Goal: Task Accomplishment & Management: Use online tool/utility

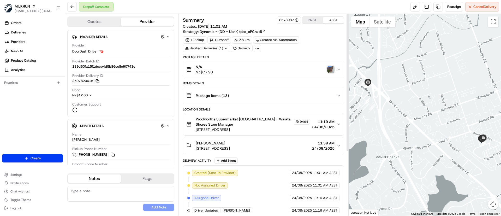
click at [329, 67] on img "button" at bounding box center [330, 69] width 7 height 7
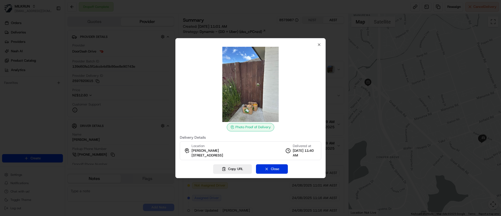
drag, startPoint x: 275, startPoint y: 170, endPoint x: 275, endPoint y: 173, distance: 2.9
click at [275, 173] on button "Close" at bounding box center [272, 168] width 32 height 9
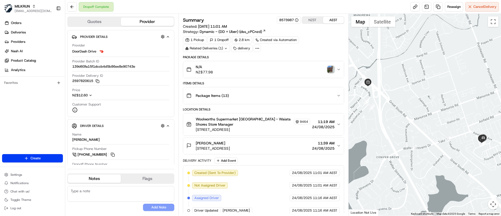
click at [270, 148] on div "Laura Watts 12 Ketu Way, Takanini, Auckland 2112, NZ 11:39 AM 24/08/2025" at bounding box center [261, 145] width 150 height 10
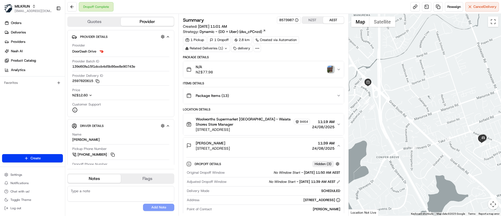
click at [331, 69] on img "button" at bounding box center [330, 69] width 7 height 7
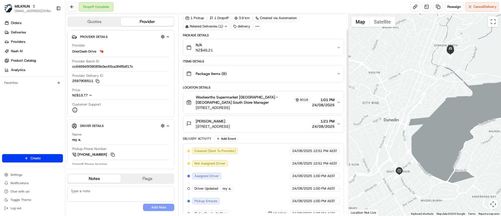
scroll to position [93, 0]
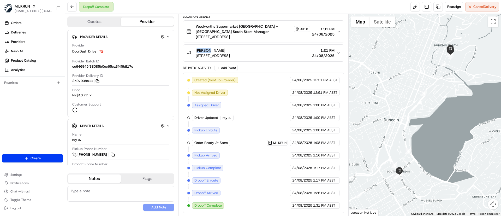
drag, startPoint x: 208, startPoint y: 49, endPoint x: 190, endPoint y: 50, distance: 18.0
click at [190, 50] on div "Ella L 94D Harbour Terrace, Dunedin North, Otago Region 9016, NZ" at bounding box center [208, 53] width 44 height 10
copy span "[PERSON_NAME]"
click at [24, 32] on span "Deliveries" at bounding box center [18, 32] width 15 height 5
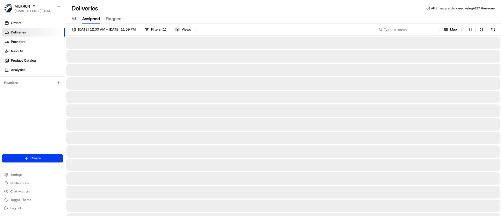
click at [404, 28] on input at bounding box center [407, 29] width 63 height 7
paste input "Ella L"
type input "Ella L"
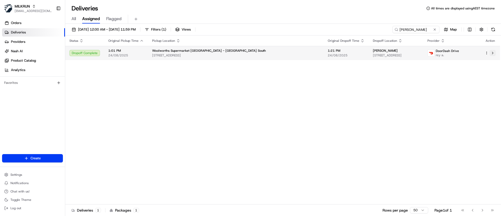
click at [493, 54] on button at bounding box center [492, 53] width 6 height 6
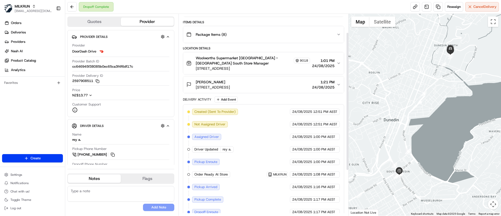
scroll to position [24, 0]
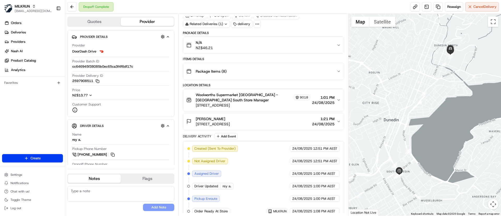
click at [238, 71] on div "Package Items ( 8 )" at bounding box center [261, 71] width 150 height 10
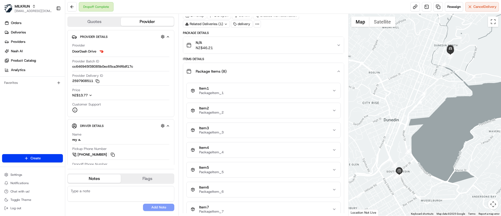
click at [239, 71] on div "Package Items ( 8 )" at bounding box center [261, 71] width 150 height 10
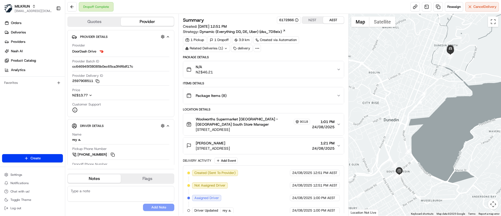
scroll to position [93, 0]
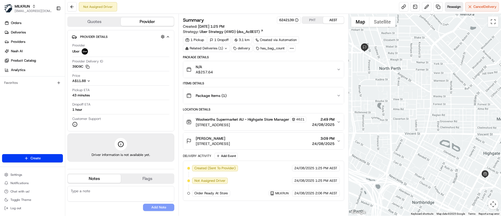
click at [451, 6] on span "Reassign" at bounding box center [454, 6] width 14 height 5
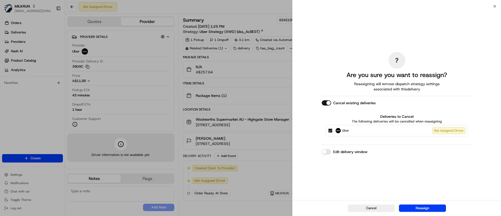
click at [413, 206] on button "Reassign" at bounding box center [422, 207] width 47 height 7
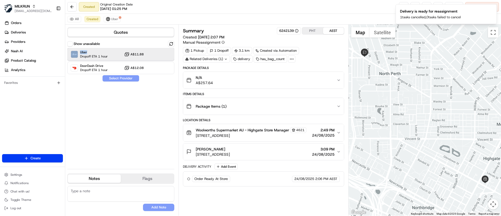
drag, startPoint x: 89, startPoint y: 54, endPoint x: 71, endPoint y: 112, distance: 61.0
click at [71, 112] on div "Show unavailable Uber Dropoff ETA 1 hour A$11.88 DoorDash Drive Dropoff ETA 1 h…" at bounding box center [120, 103] width 107 height 124
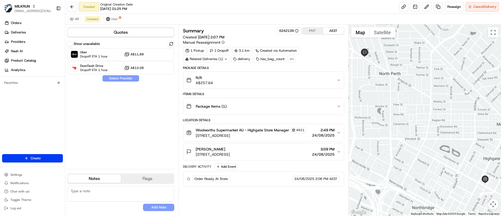
click at [82, 115] on div "Show unavailable Uber Dropoff ETA 1 hour A$11.88 DoorDash Drive Dropoff ETA 1 h…" at bounding box center [120, 103] width 107 height 124
click at [71, 17] on button "All" at bounding box center [74, 19] width 14 height 6
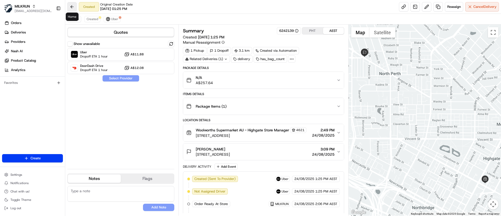
click at [70, 4] on button at bounding box center [71, 6] width 9 height 9
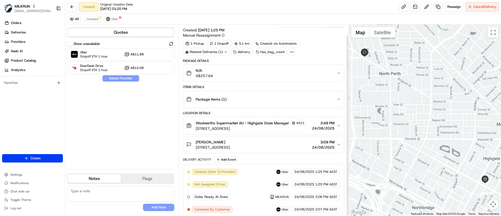
scroll to position [11, 0]
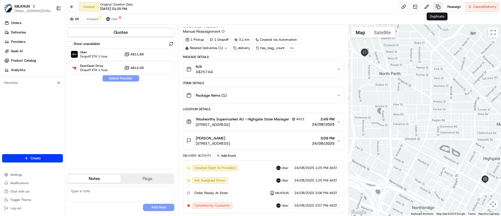
click at [435, 5] on link at bounding box center [437, 6] width 9 height 9
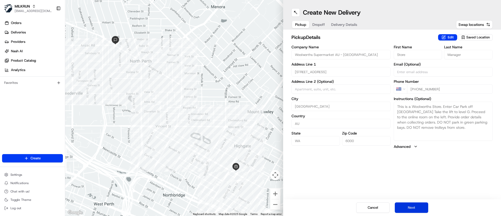
click at [414, 210] on button "Next" at bounding box center [410, 207] width 33 height 10
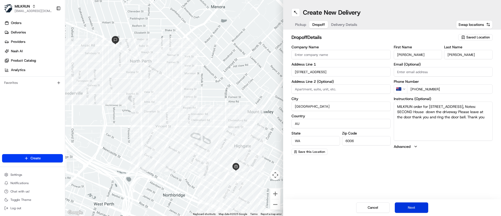
click at [414, 210] on button "Next" at bounding box center [410, 207] width 33 height 10
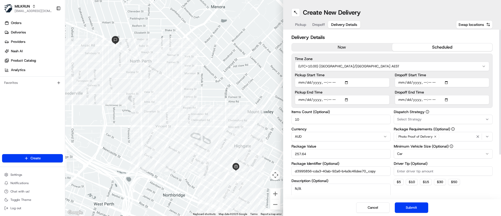
click at [342, 47] on button "now" at bounding box center [341, 47] width 100 height 8
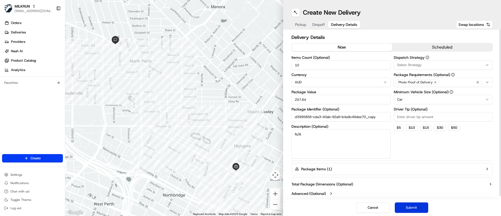
click at [417, 206] on button "Submit" at bounding box center [410, 207] width 33 height 10
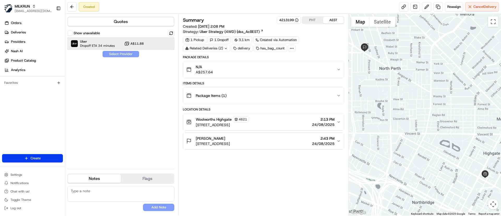
click at [88, 44] on span "Dropoff ETA 34 minutes" at bounding box center [97, 46] width 35 height 4
click at [113, 53] on button "Assign Provider" at bounding box center [120, 54] width 37 height 6
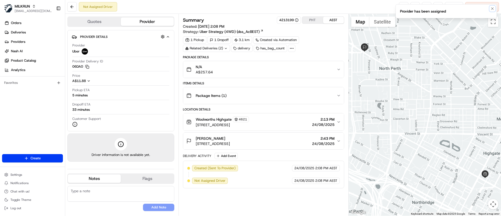
drag, startPoint x: 493, startPoint y: 10, endPoint x: 482, endPoint y: 0, distance: 14.4
click at [492, 9] on icon "Notifications (F8)" at bounding box center [492, 9] width 4 height 4
click at [402, 7] on link at bounding box center [403, 6] width 9 height 9
drag, startPoint x: 229, startPoint y: 134, endPoint x: 199, endPoint y: 136, distance: 30.0
click at [199, 136] on button "Jeanna Brady 52A Scarborough Beach Rd, North Perth WA 6006, Australia 2:43 PM 2…" at bounding box center [263, 140] width 160 height 17
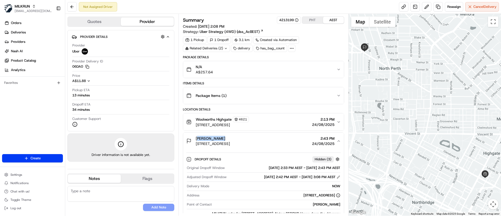
drag, startPoint x: 223, startPoint y: 138, endPoint x: 195, endPoint y: 138, distance: 27.9
click at [195, 138] on div "Jeanna Brady 52A Scarborough Beach Rd, North Perth WA 6006, Australia" at bounding box center [208, 141] width 44 height 10
copy span "[PERSON_NAME]"
click at [19, 33] on span "Deliveries" at bounding box center [18, 32] width 15 height 5
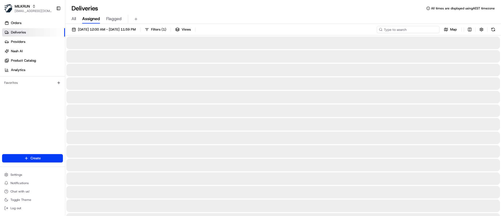
click at [405, 30] on input at bounding box center [407, 29] width 63 height 7
paste input "[PERSON_NAME]"
type input "[PERSON_NAME]"
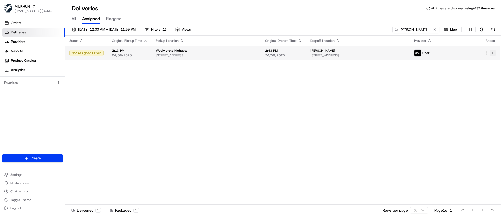
click at [491, 55] on button at bounding box center [492, 53] width 6 height 6
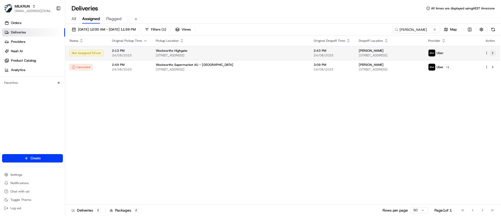
click at [492, 52] on button at bounding box center [492, 53] width 6 height 6
click at [492, 51] on button at bounding box center [492, 53] width 6 height 6
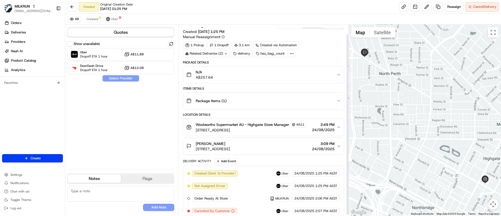
scroll to position [11, 0]
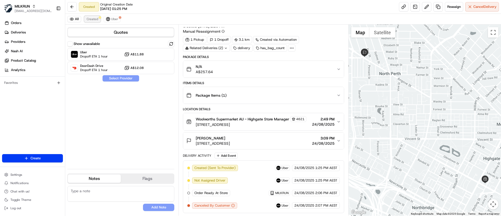
click at [91, 17] on span "Created" at bounding box center [92, 19] width 11 height 4
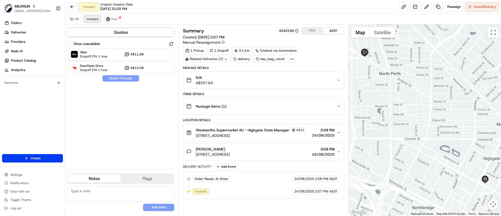
scroll to position [0, 0]
click at [480, 6] on span "Cancel Delivery" at bounding box center [484, 6] width 23 height 5
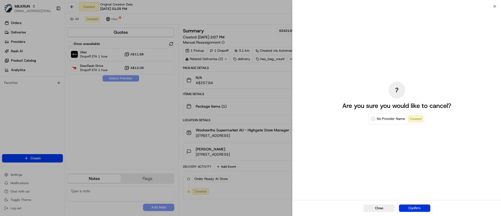
click at [414, 207] on button "Confirm" at bounding box center [414, 207] width 31 height 7
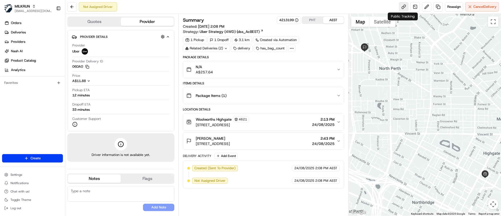
click at [403, 6] on link at bounding box center [403, 6] width 9 height 9
click at [424, 6] on button at bounding box center [426, 6] width 9 height 9
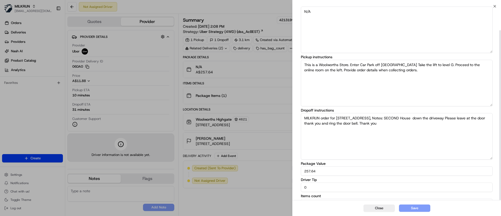
scroll to position [27, 0]
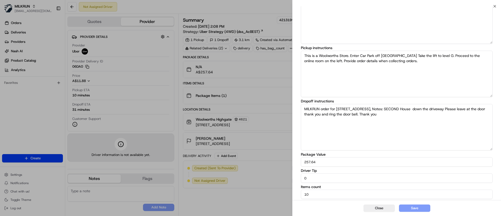
drag, startPoint x: 321, startPoint y: 177, endPoint x: 252, endPoint y: 181, distance: 69.5
click at [252, 181] on body "MILKRUN [EMAIL_ADDRESS][DOMAIN_NAME] Toggle Sidebar Orders Deliveries Providers…" at bounding box center [250, 108] width 501 height 216
type input "5"
click at [414, 207] on button "Save" at bounding box center [414, 207] width 31 height 7
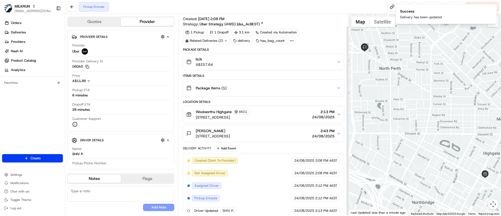
scroll to position [13, 0]
